Goal: Transaction & Acquisition: Book appointment/travel/reservation

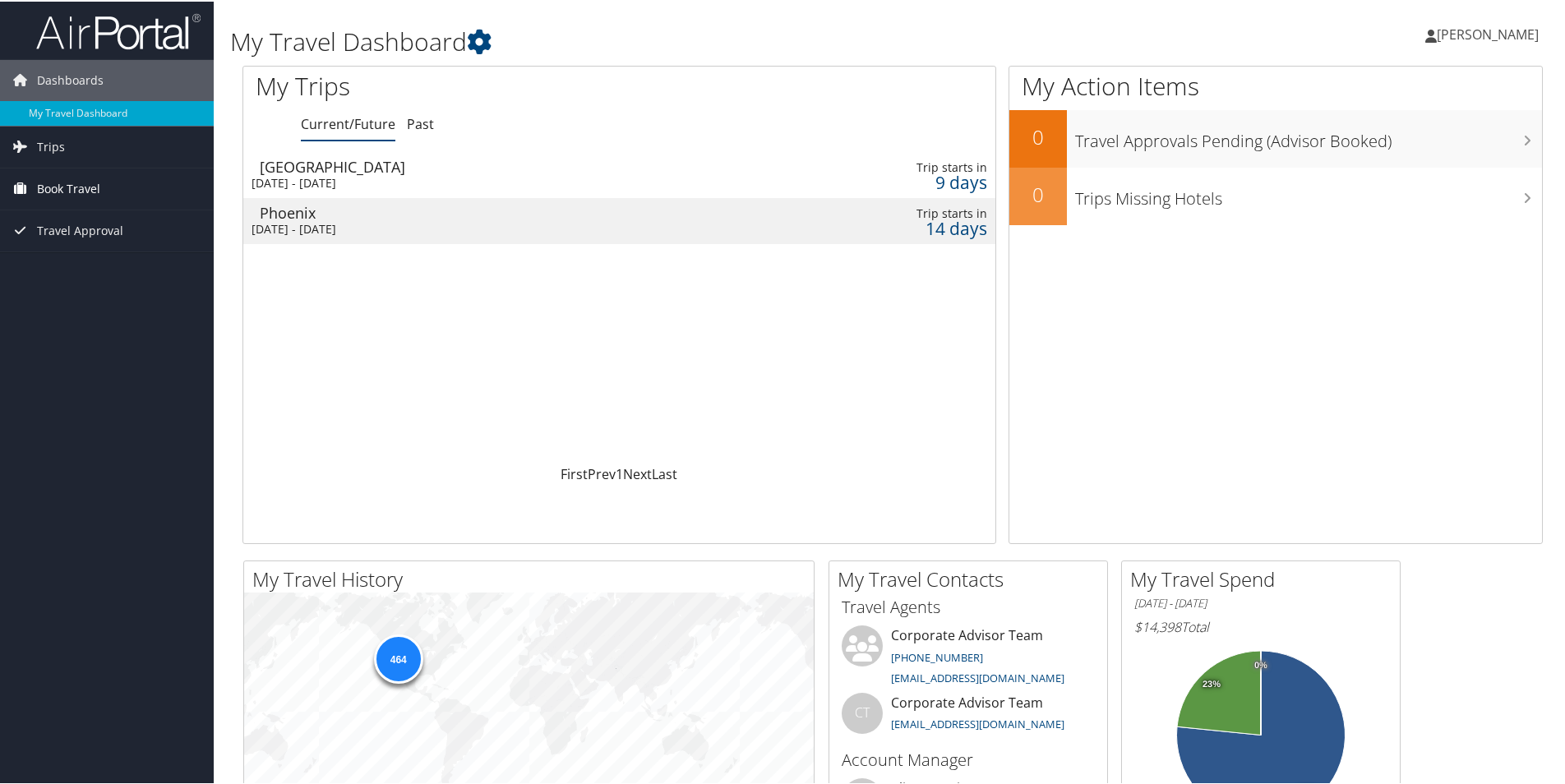
click at [102, 202] on link "Book Travel" at bounding box center [106, 187] width 214 height 41
click at [106, 282] on li "Book Travel Agent Booking Request Approval Request (Beta) Book/Manage Online Tr…" at bounding box center [106, 224] width 214 height 116
click at [115, 271] on link "Book/Manage Online Trips" at bounding box center [106, 269] width 214 height 24
